Goal: Information Seeking & Learning: Find specific fact

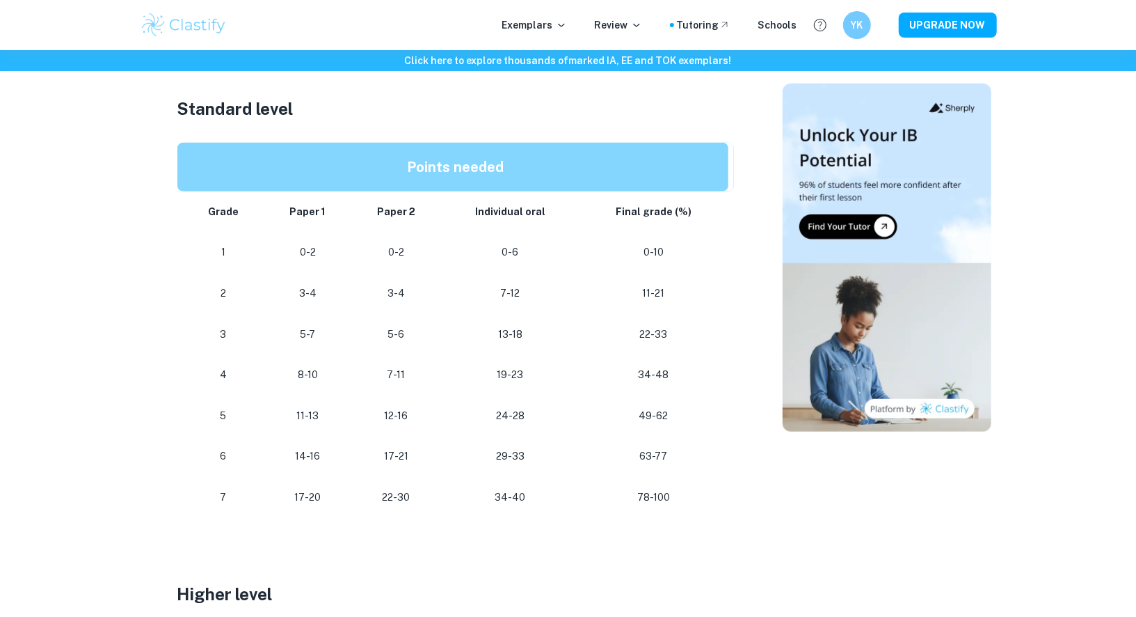
scroll to position [843, 0]
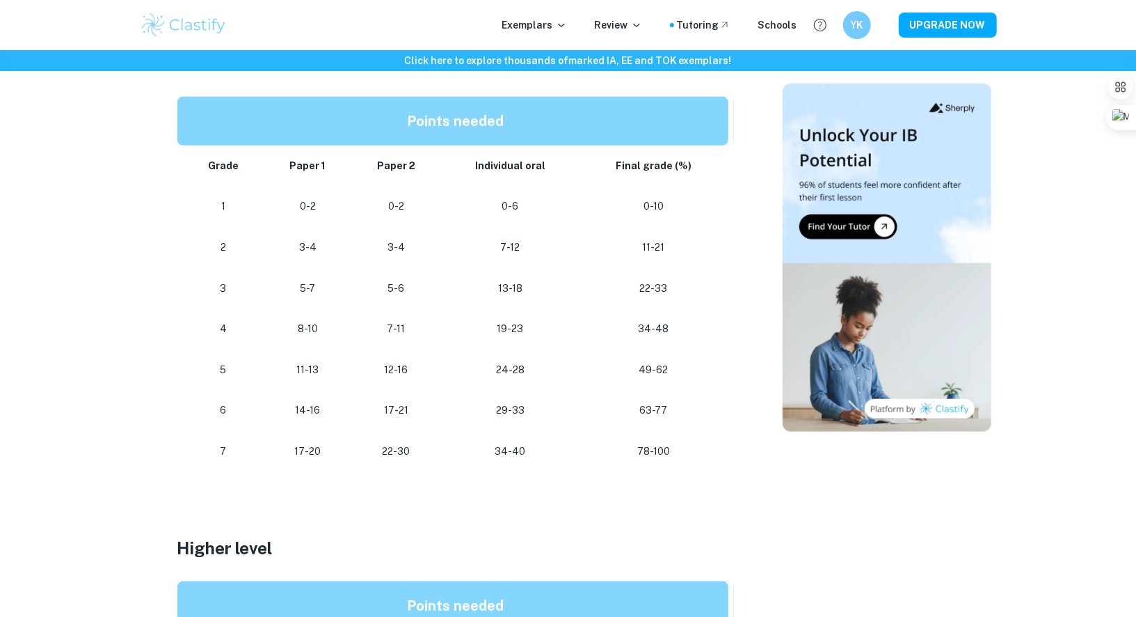
click at [511, 372] on p "24-28" at bounding box center [510, 369] width 116 height 19
click at [511, 366] on p "24-28" at bounding box center [510, 369] width 116 height 19
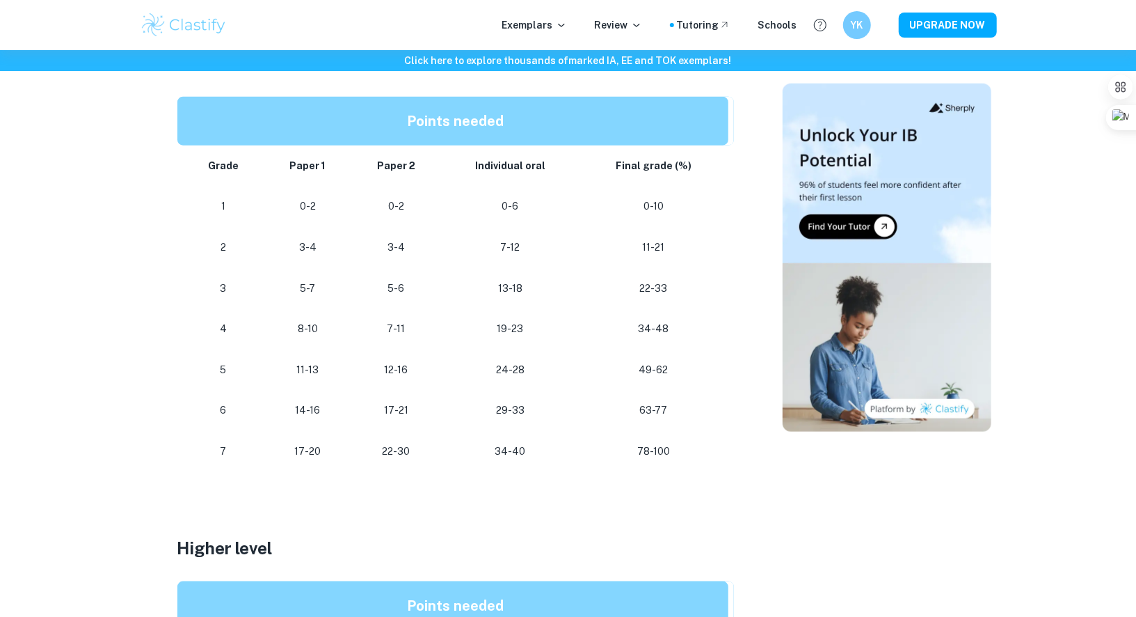
click at [511, 366] on p "24-28" at bounding box center [510, 369] width 116 height 19
click at [598, 347] on td "34-48" at bounding box center [656, 328] width 154 height 41
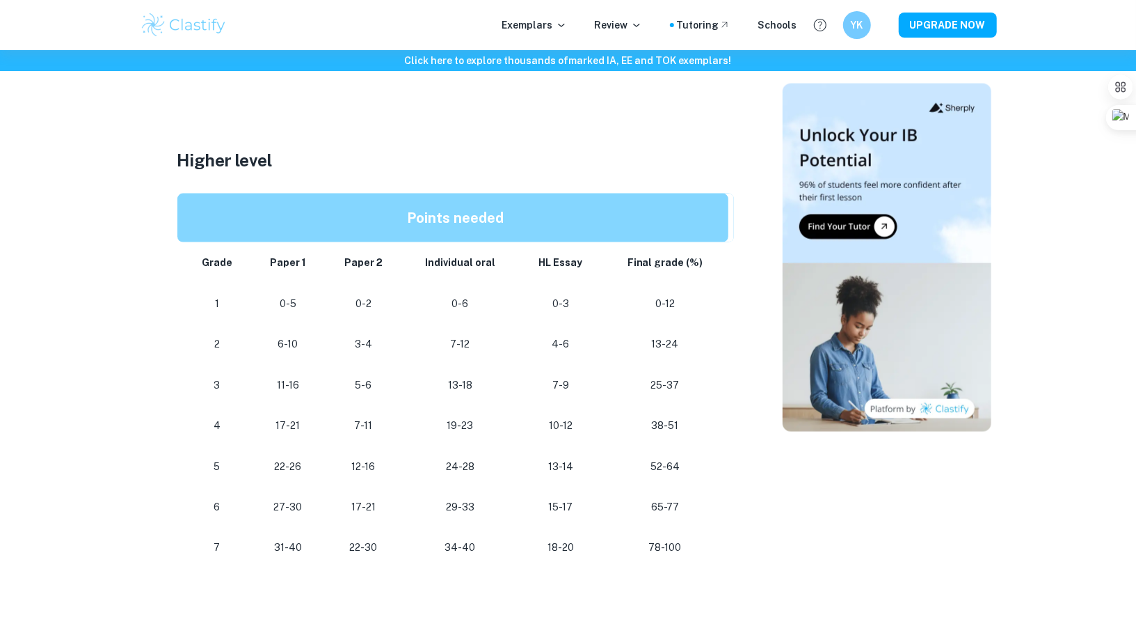
scroll to position [1237, 0]
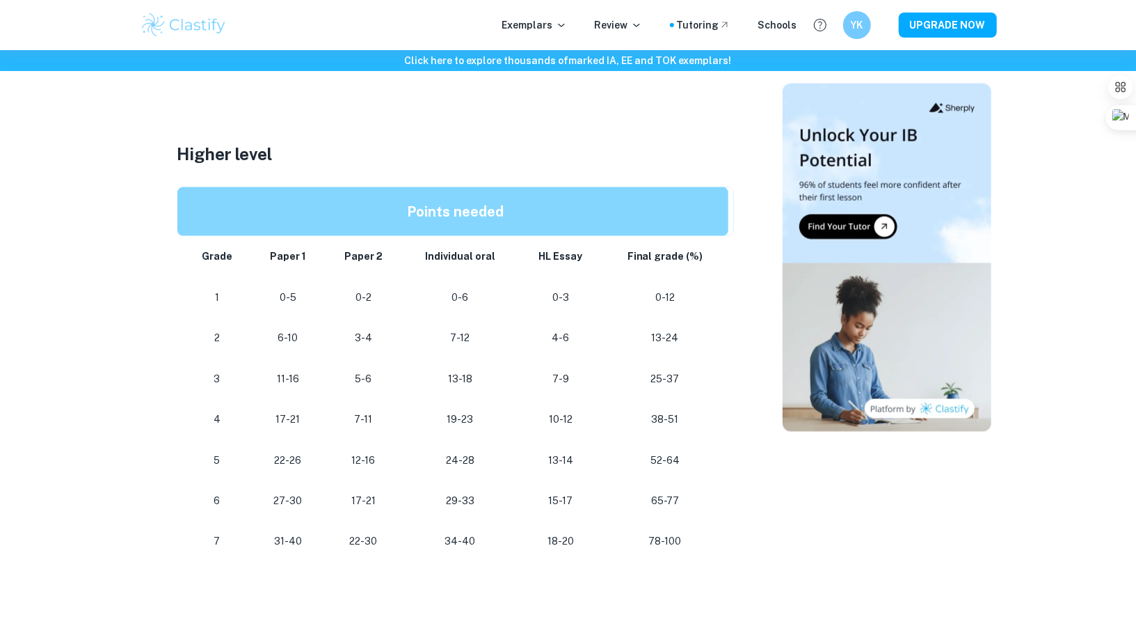
click at [450, 502] on p "29-33" at bounding box center [460, 501] width 95 height 19
drag, startPoint x: 444, startPoint y: 500, endPoint x: 505, endPoint y: 500, distance: 61.2
click at [505, 500] on p "29-33" at bounding box center [460, 501] width 95 height 19
